Goal: Task Accomplishment & Management: Complete application form

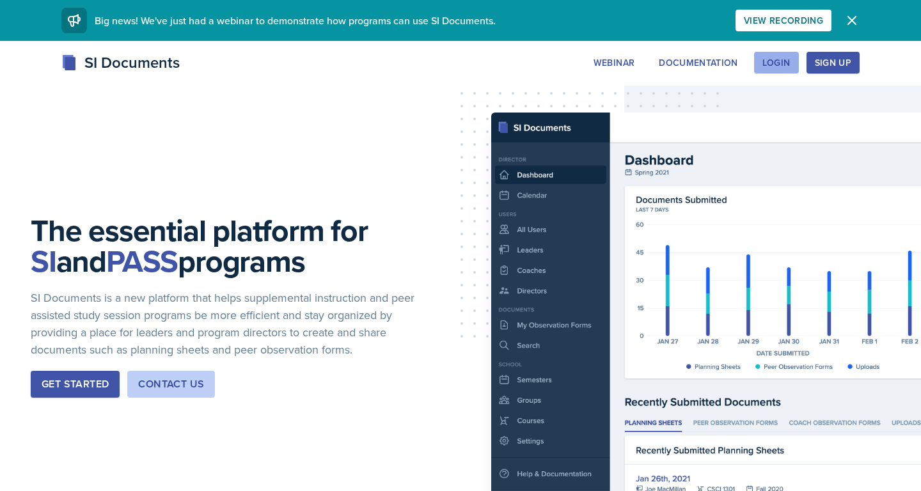
click at [785, 65] on div "Login" at bounding box center [777, 63] width 28 height 10
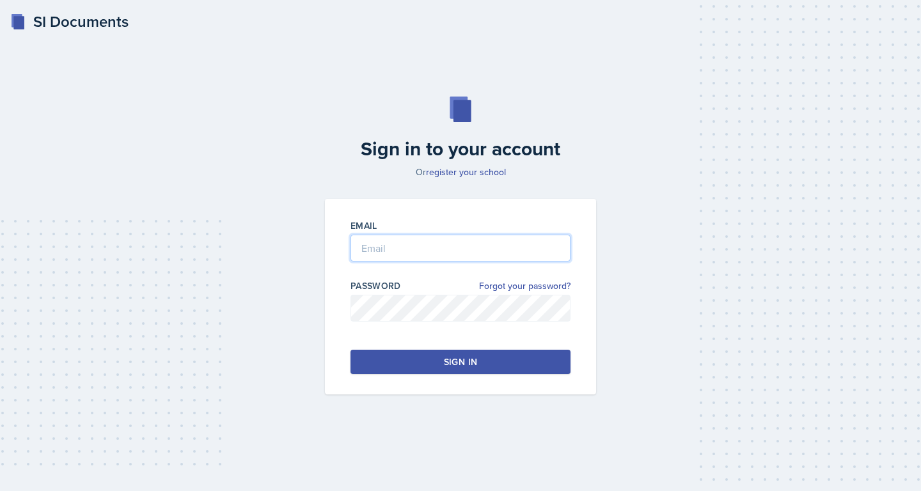
type input "[PERSON_NAME][EMAIL_ADDRESS][DOMAIN_NAME]"
click at [421, 362] on button "Sign in" at bounding box center [461, 362] width 220 height 24
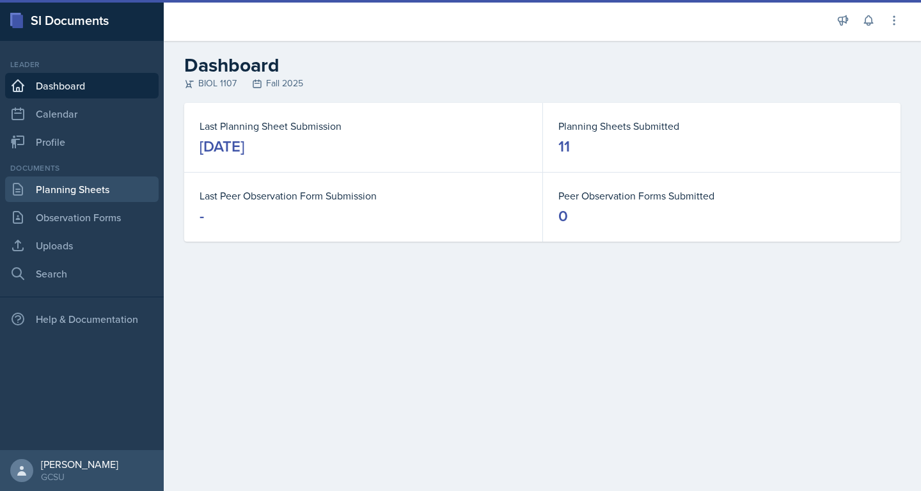
click at [101, 187] on link "Planning Sheets" at bounding box center [82, 190] width 154 height 26
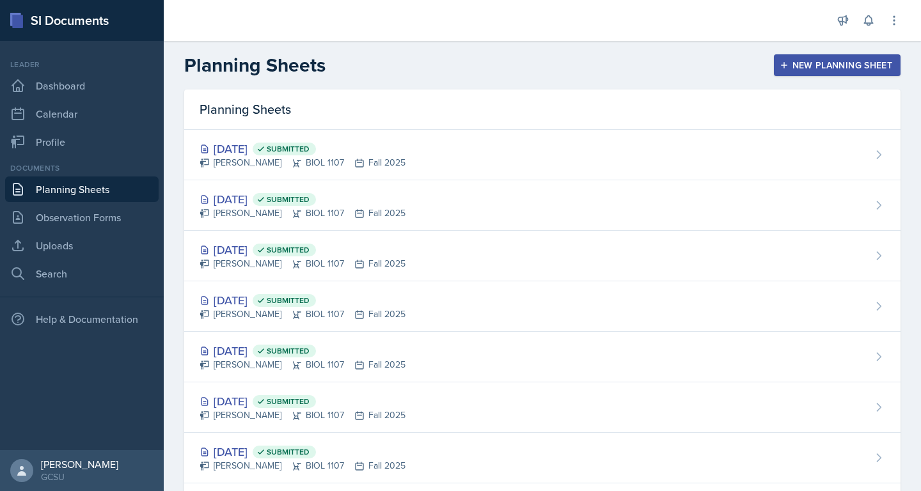
click at [816, 61] on div "New Planning Sheet" at bounding box center [837, 65] width 110 height 10
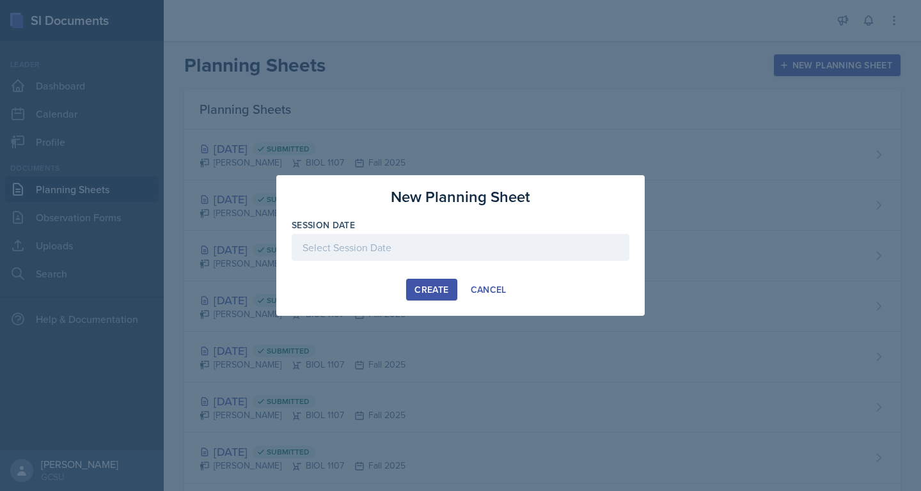
click at [505, 242] on div at bounding box center [461, 247] width 338 height 27
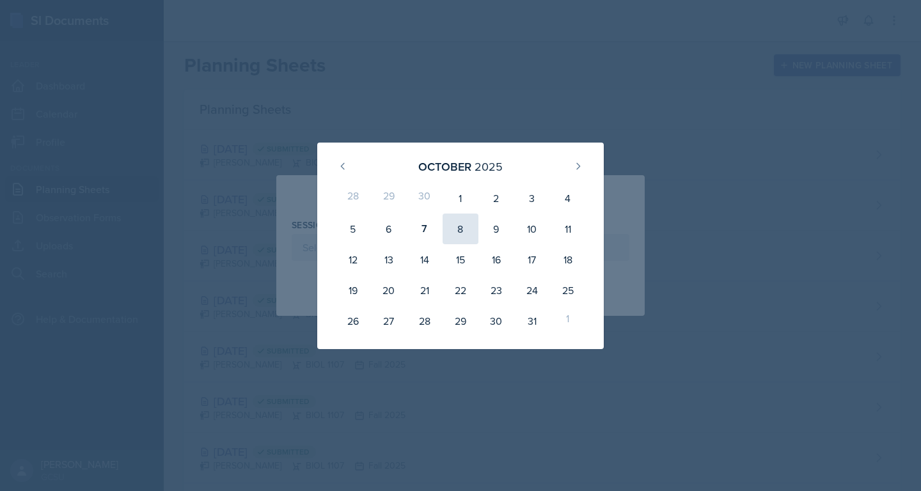
click at [458, 226] on div "8" at bounding box center [461, 229] width 36 height 31
type input "[DATE]"
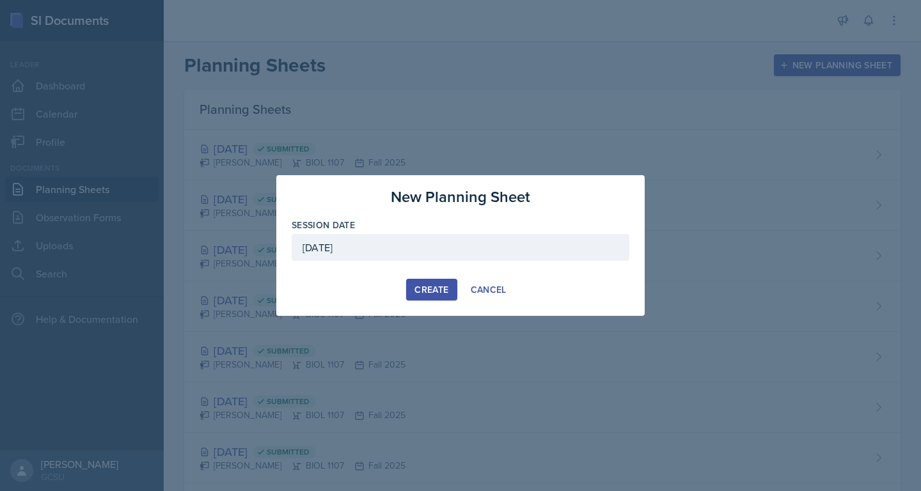
click at [432, 286] on div "Create" at bounding box center [432, 290] width 34 height 10
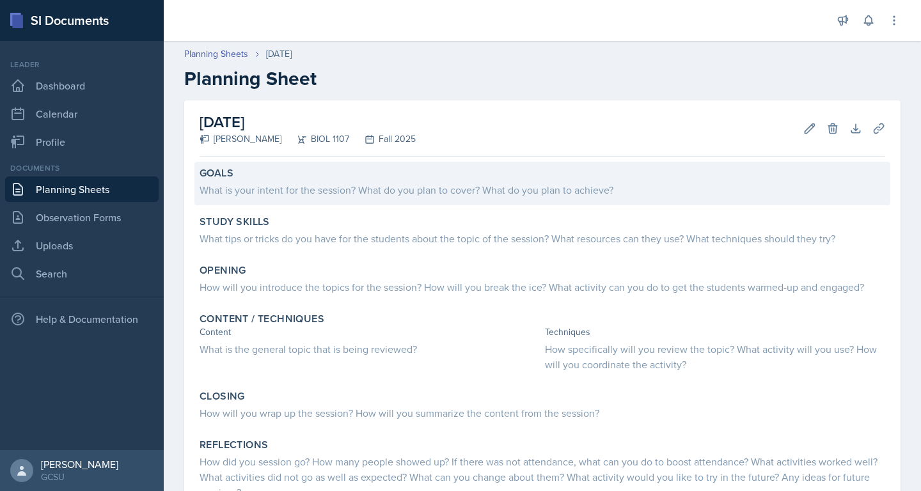
click at [556, 176] on div "Goals" at bounding box center [543, 173] width 686 height 13
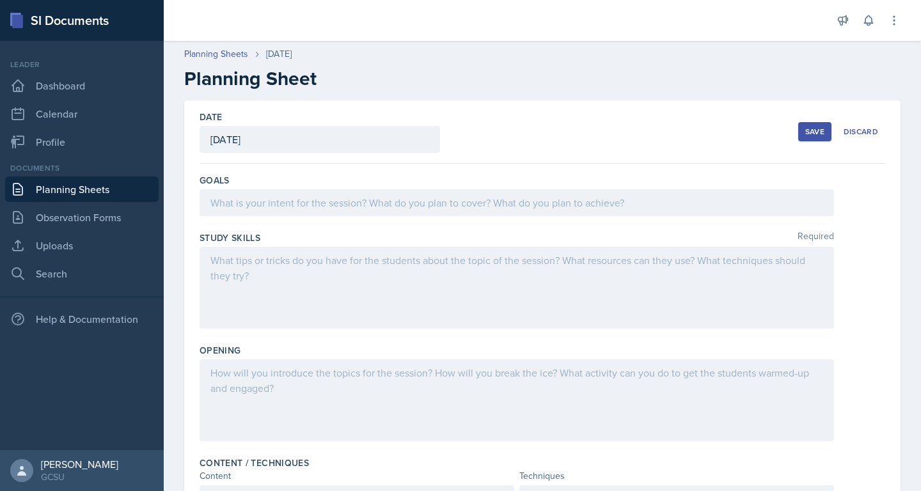
click at [556, 205] on div at bounding box center [517, 202] width 635 height 27
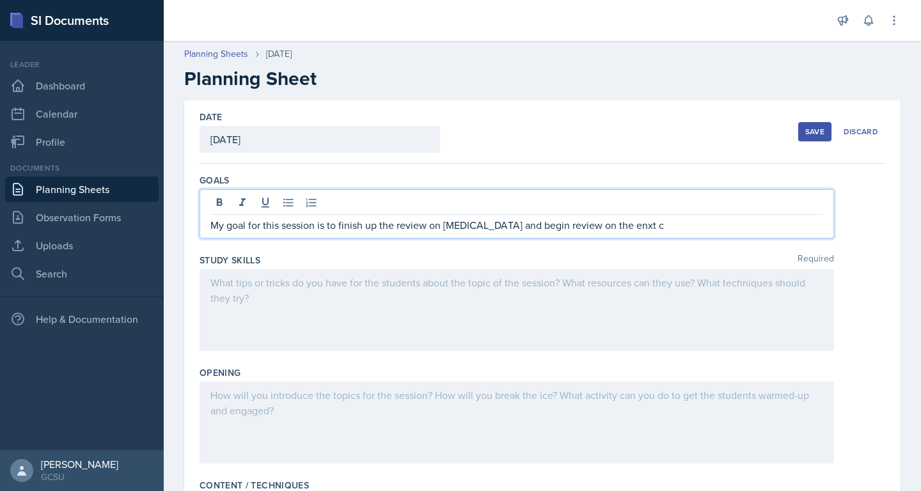
click at [452, 220] on p "My goal for this session is to finish up the review on [MEDICAL_DATA] and begin…" at bounding box center [516, 225] width 613 height 15
drag, startPoint x: 642, startPoint y: 219, endPoint x: 605, endPoint y: 219, distance: 37.7
click at [605, 219] on p "My goal for this session is to finish up the review on [MEDICAL_DATA] and begin…" at bounding box center [516, 225] width 613 height 15
click at [578, 287] on div at bounding box center [517, 310] width 635 height 82
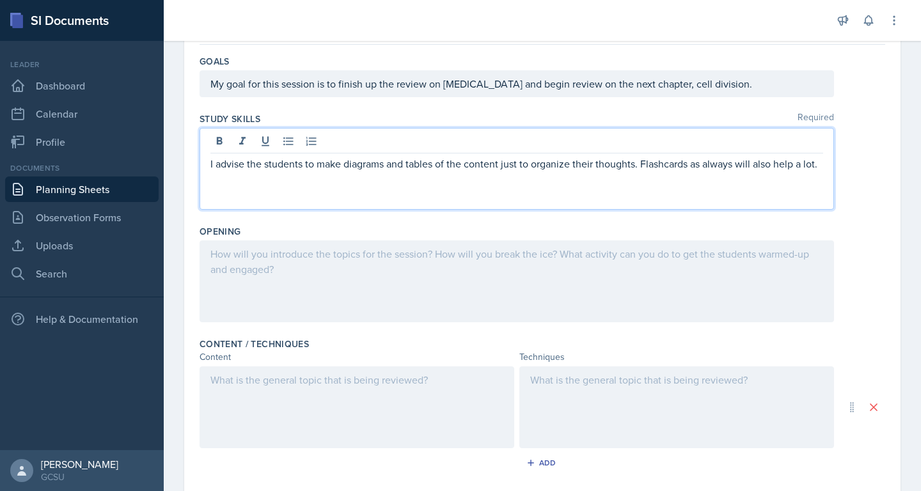
click at [534, 291] on div at bounding box center [517, 282] width 635 height 82
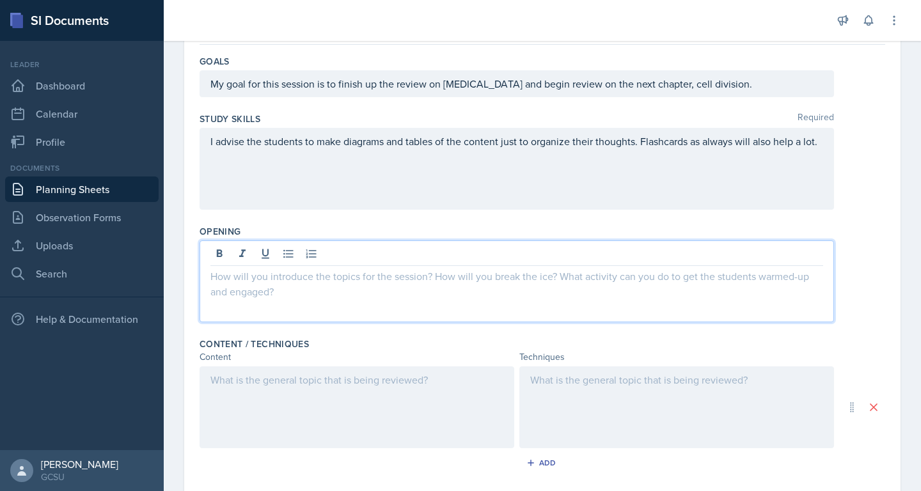
scroll to position [141, 0]
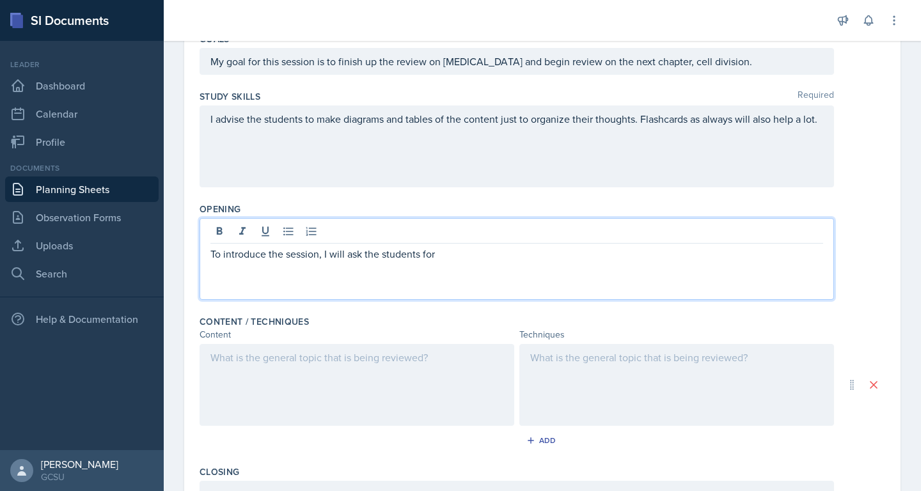
click at [493, 254] on p "To introduce the session, I will ask the students for" at bounding box center [516, 253] width 613 height 15
click at [509, 262] on div "To introduce the session, I will ask the students for their favorite song/artis…" at bounding box center [517, 259] width 635 height 82
click at [647, 251] on p "To introduce the session, I will ask the students for their favorite song/artis…" at bounding box center [516, 261] width 613 height 31
click at [665, 253] on p "To introduce the session, I will ask the students for their favorite song/artis…" at bounding box center [516, 261] width 613 height 31
click at [706, 256] on p "To introduce the session, I will ask the students for their favorite song/artis…" at bounding box center [516, 261] width 613 height 31
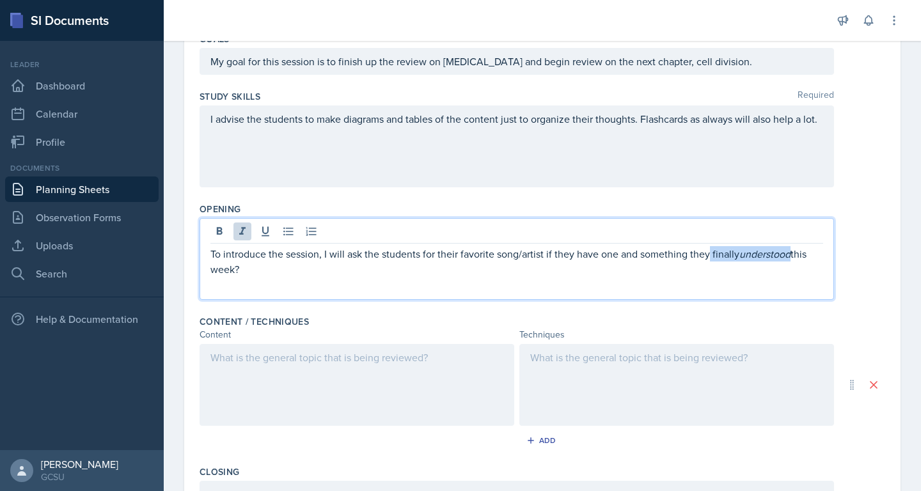
drag, startPoint x: 793, startPoint y: 256, endPoint x: 709, endPoint y: 256, distance: 83.8
click at [709, 256] on p "To introduce the session, I will ask the students for their favorite song/artis…" at bounding box center [516, 261] width 613 height 31
click at [717, 256] on p "To introduce the session, I will ask the students for their favorite song/artis…" at bounding box center [516, 253] width 613 height 15
click at [711, 256] on p "To introduce the session, I will ask the students for their favorite song/artis…" at bounding box center [516, 253] width 613 height 15
drag, startPoint x: 244, startPoint y: 273, endPoint x: 793, endPoint y: 253, distance: 549.9
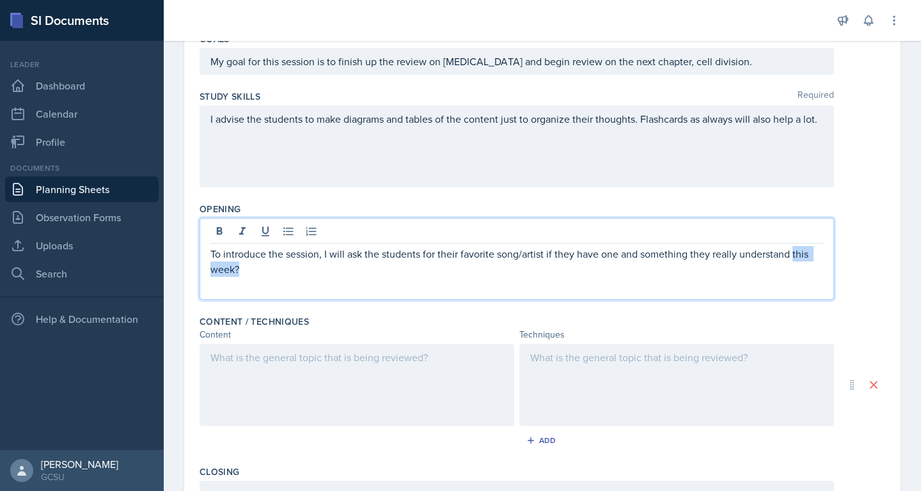
click at [793, 253] on p "To introduce the session, I will ask the students for their favorite song/artis…" at bounding box center [516, 261] width 613 height 31
click at [447, 363] on div at bounding box center [357, 385] width 315 height 82
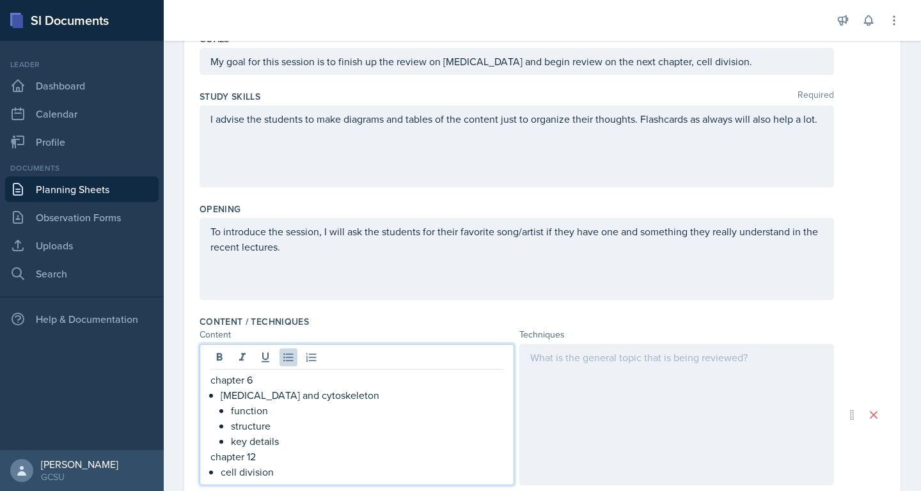
scroll to position [148, 0]
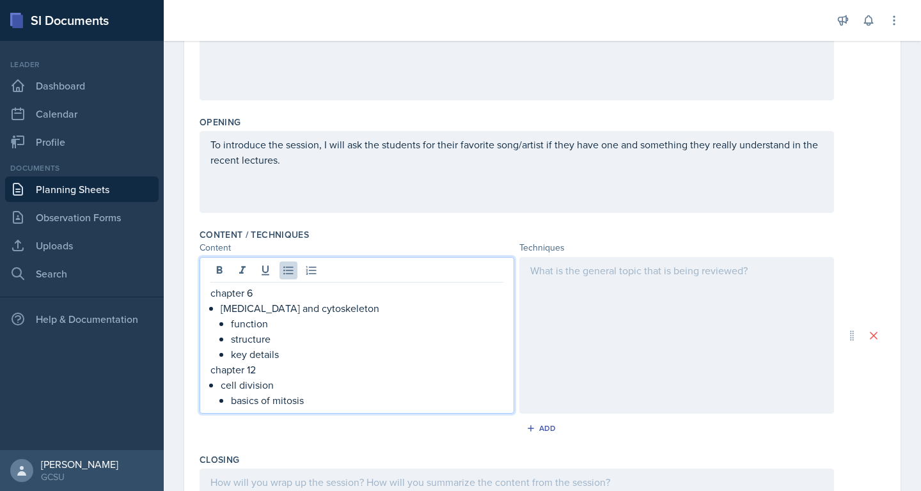
click at [696, 315] on div at bounding box center [676, 335] width 315 height 157
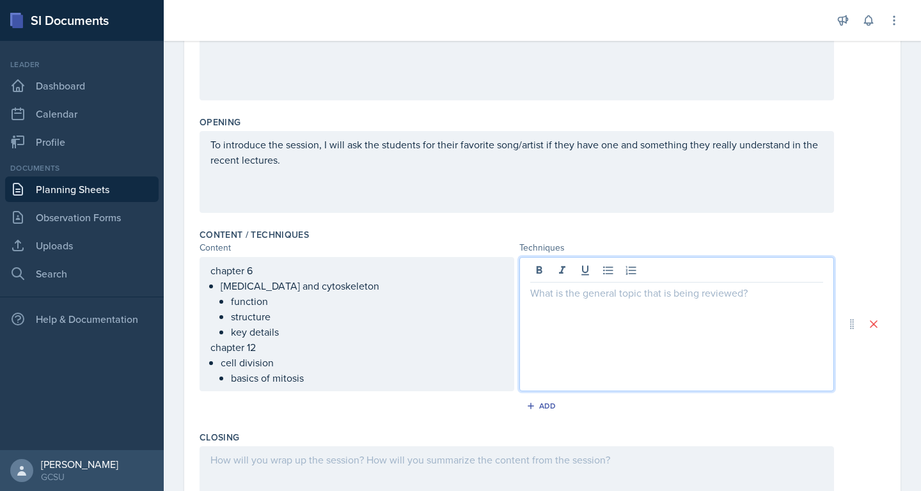
scroll to position [251, 0]
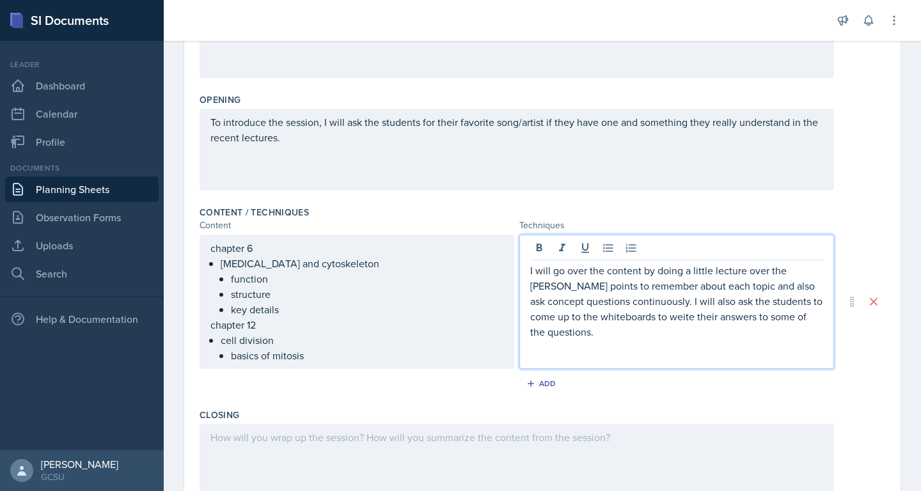
click at [640, 317] on p "I will go over the content by doing a little lecture over the [PERSON_NAME] poi…" at bounding box center [676, 301] width 293 height 77
click at [670, 311] on p "I will go over the content by doing a little lecture over the [PERSON_NAME] poi…" at bounding box center [676, 301] width 293 height 77
click at [612, 310] on p "I will go over the content by doing a little lecture over the [PERSON_NAME] poi…" at bounding box center [676, 301] width 293 height 77
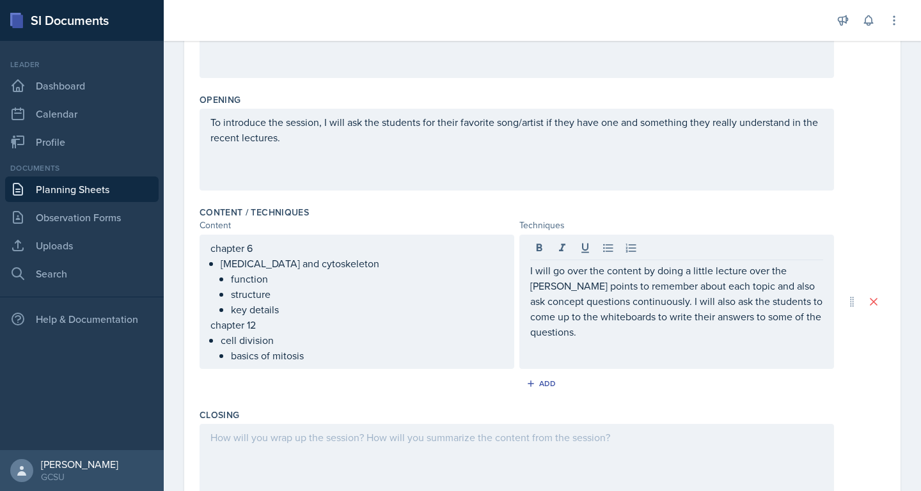
click at [717, 365] on div "I will go over the content by doing a little lecture over the [PERSON_NAME] poi…" at bounding box center [676, 302] width 315 height 134
click at [717, 421] on div "Closing" at bounding box center [543, 415] width 686 height 13
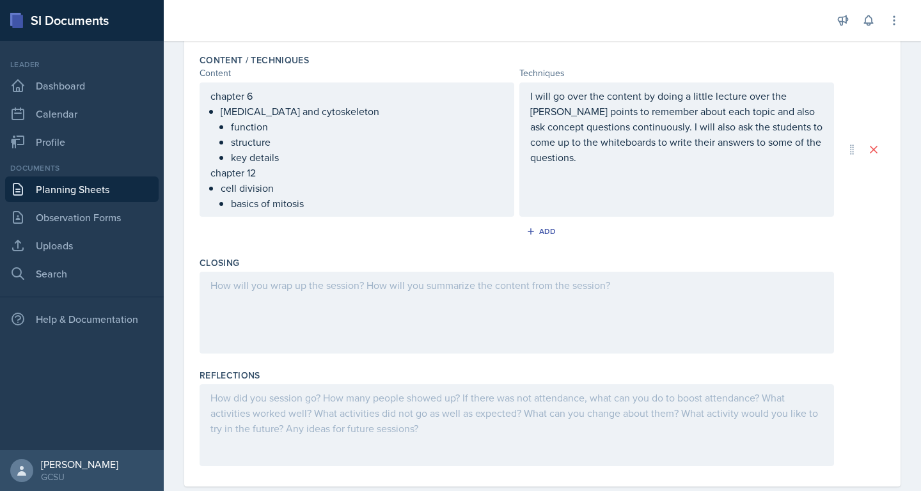
scroll to position [429, 0]
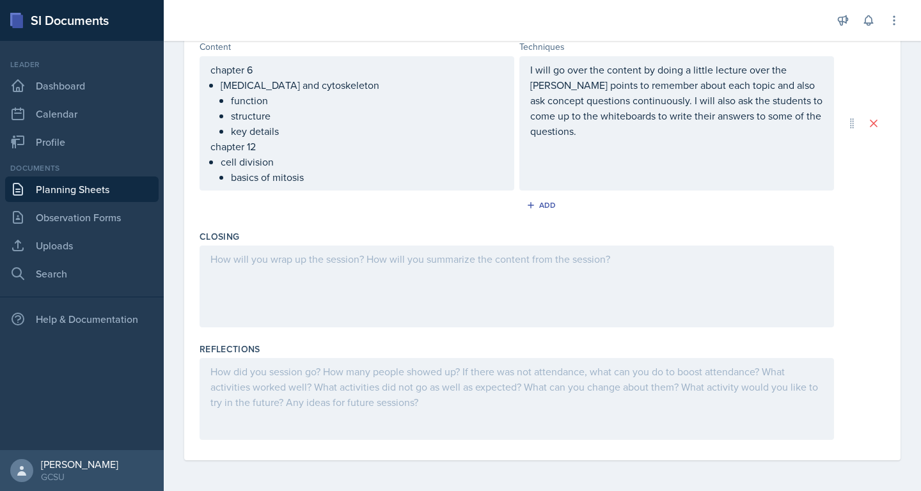
click at [633, 264] on div at bounding box center [517, 287] width 635 height 82
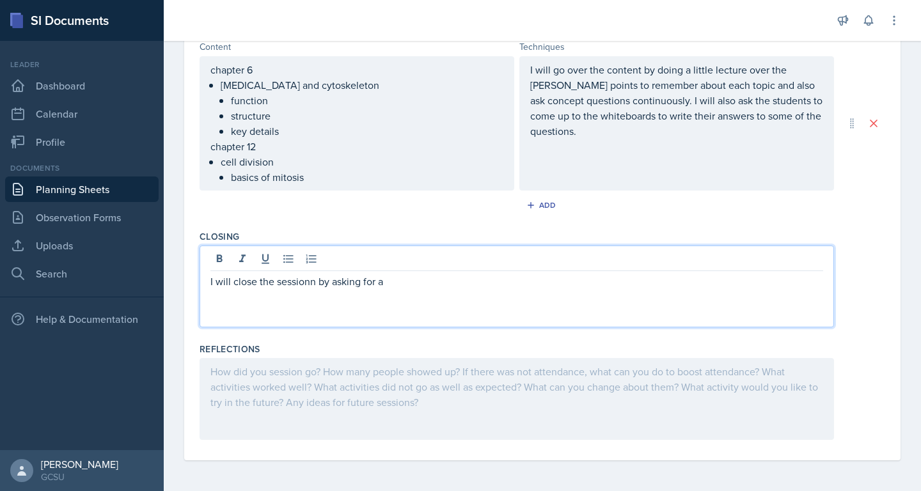
click at [313, 283] on p "I will close the sessionn by asking for a" at bounding box center [516, 281] width 613 height 15
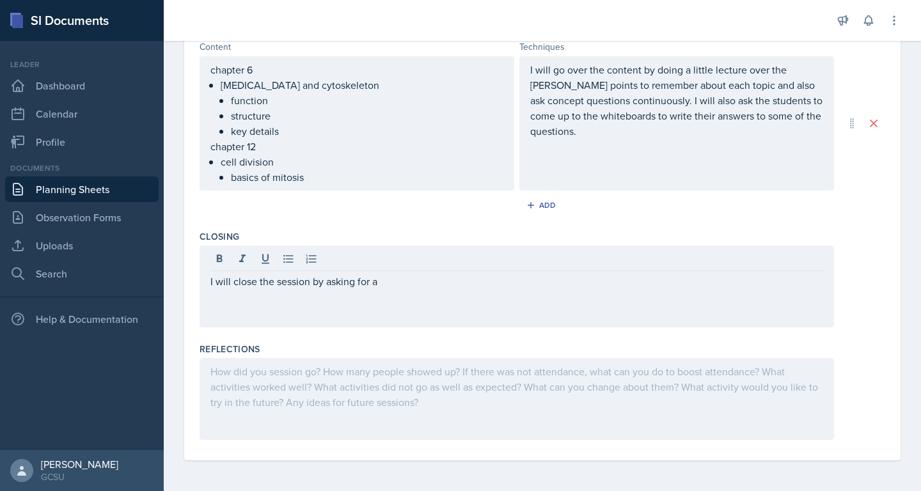
click at [457, 296] on div "I will close the session by asking for a" at bounding box center [517, 287] width 635 height 82
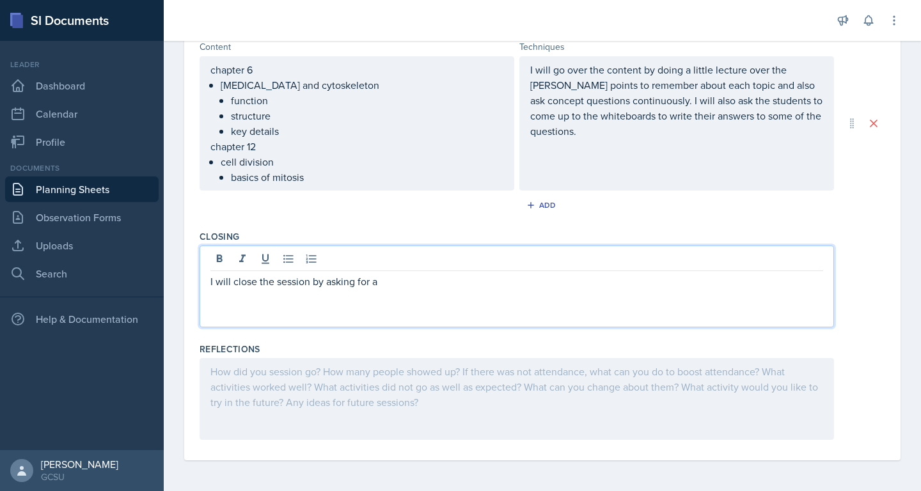
click at [442, 283] on p "I will close the session by asking for a" at bounding box center [516, 281] width 613 height 15
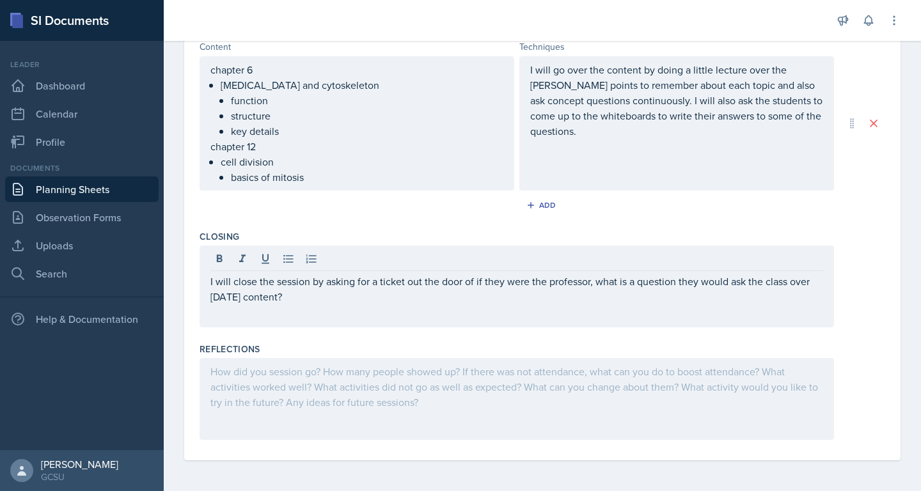
click at [487, 347] on div "Reflections" at bounding box center [543, 349] width 686 height 13
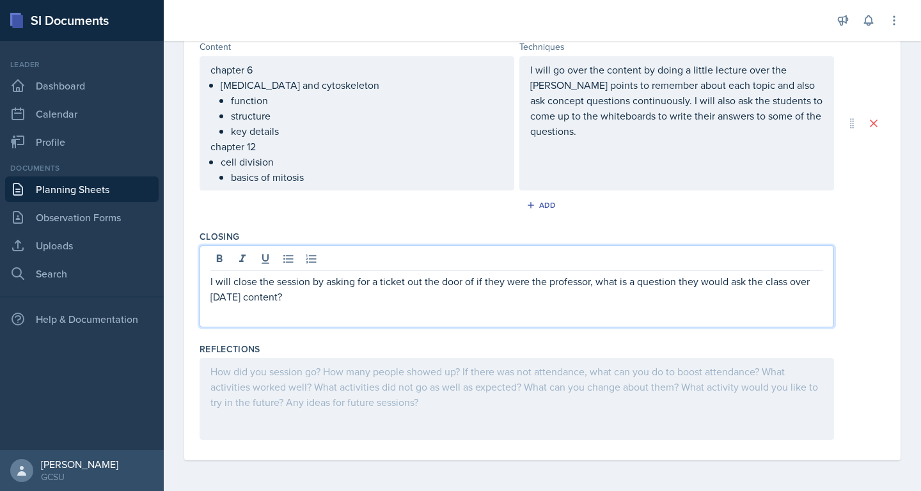
click at [754, 261] on div "I will close the session by asking for a ticket out the door of if they were th…" at bounding box center [517, 287] width 635 height 82
drag, startPoint x: 789, startPoint y: 280, endPoint x: 732, endPoint y: 279, distance: 57.0
click at [732, 279] on p "I will close the session by asking for a ticket out the door of if they were th…" at bounding box center [516, 289] width 613 height 31
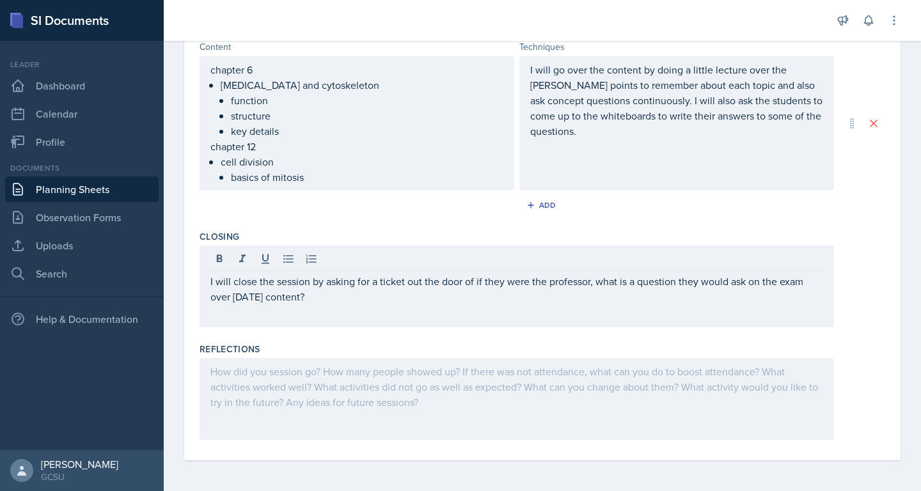
click at [608, 343] on div "Reflections" at bounding box center [543, 349] width 686 height 13
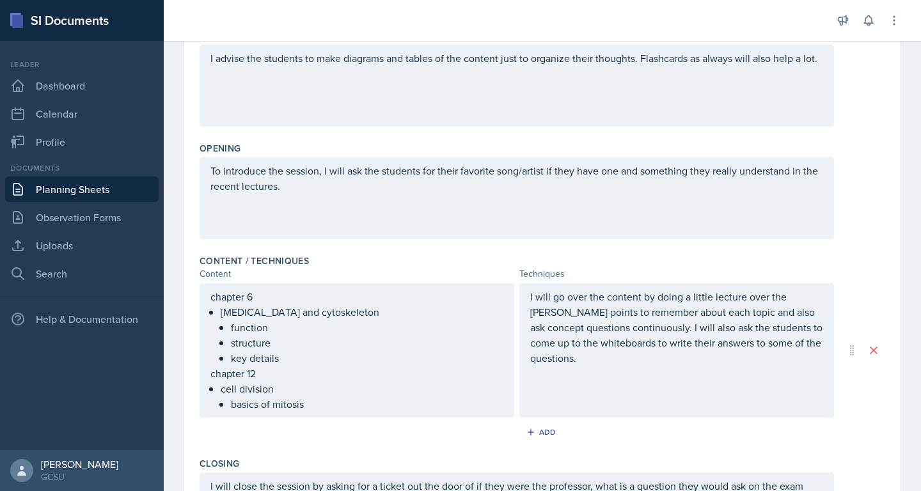
scroll to position [0, 0]
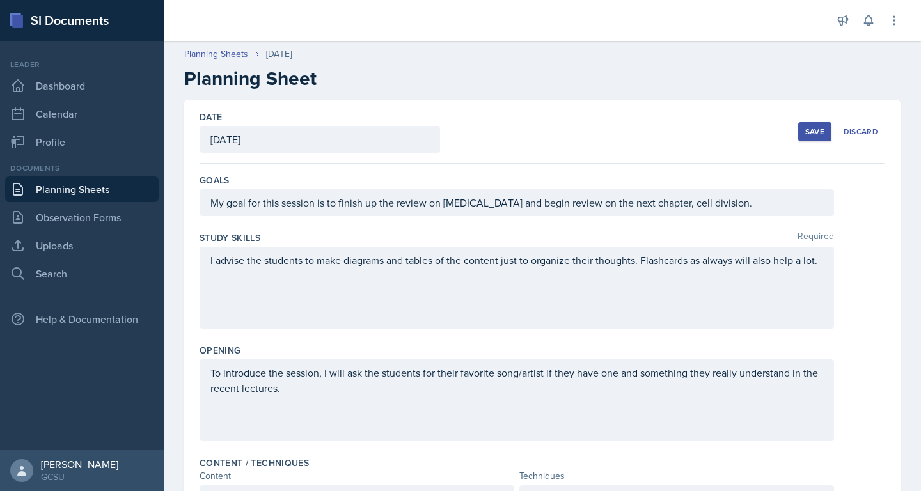
click at [810, 138] on button "Save" at bounding box center [814, 131] width 33 height 19
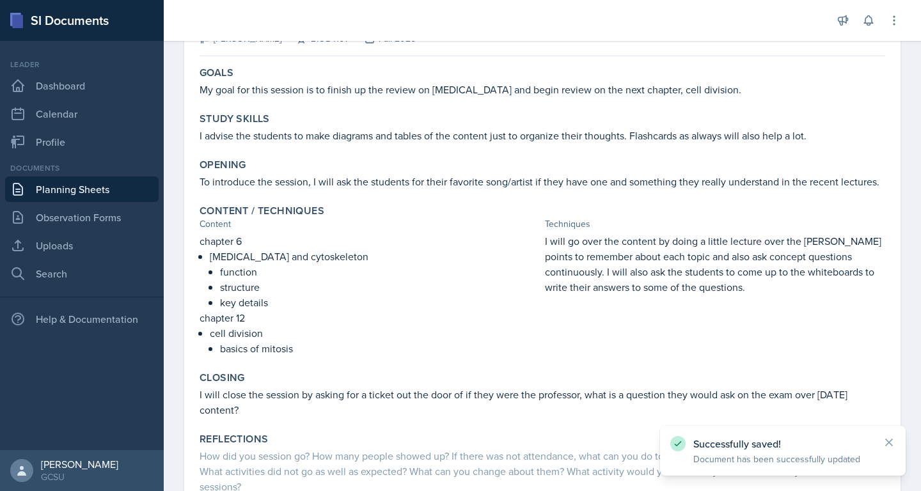
scroll to position [194, 0]
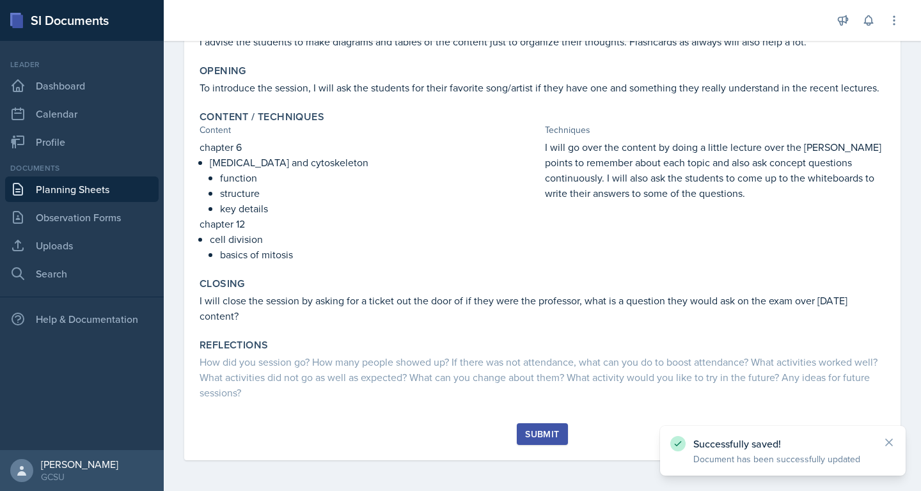
click at [546, 437] on div "Submit" at bounding box center [542, 434] width 34 height 10
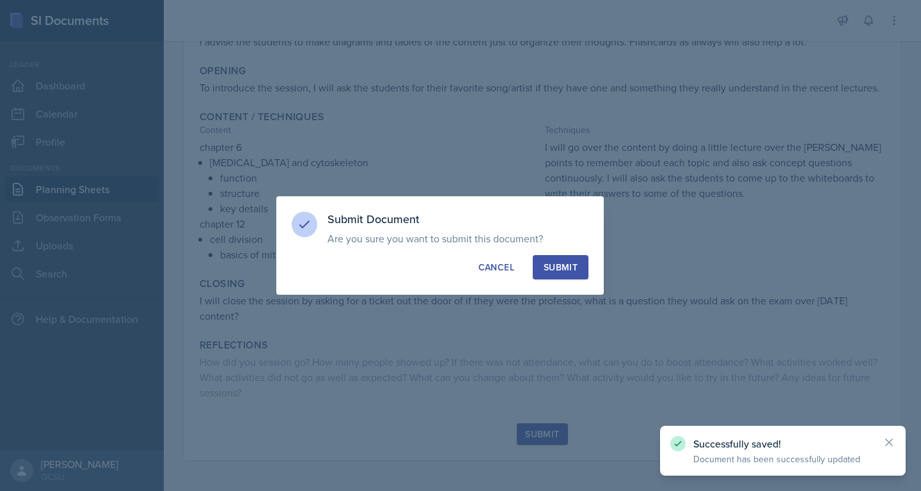
click at [560, 276] on button "Submit" at bounding box center [561, 267] width 56 height 24
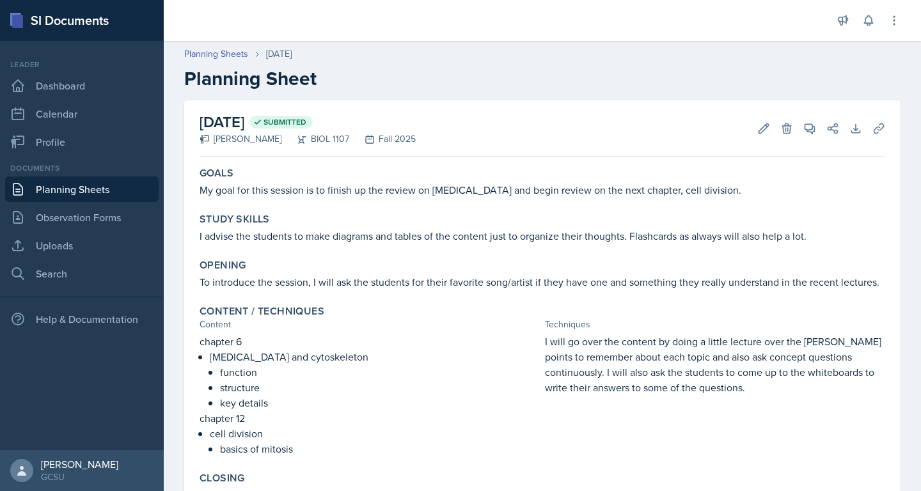
scroll to position [109, 0]
